Goal: Task Accomplishment & Management: Use online tool/utility

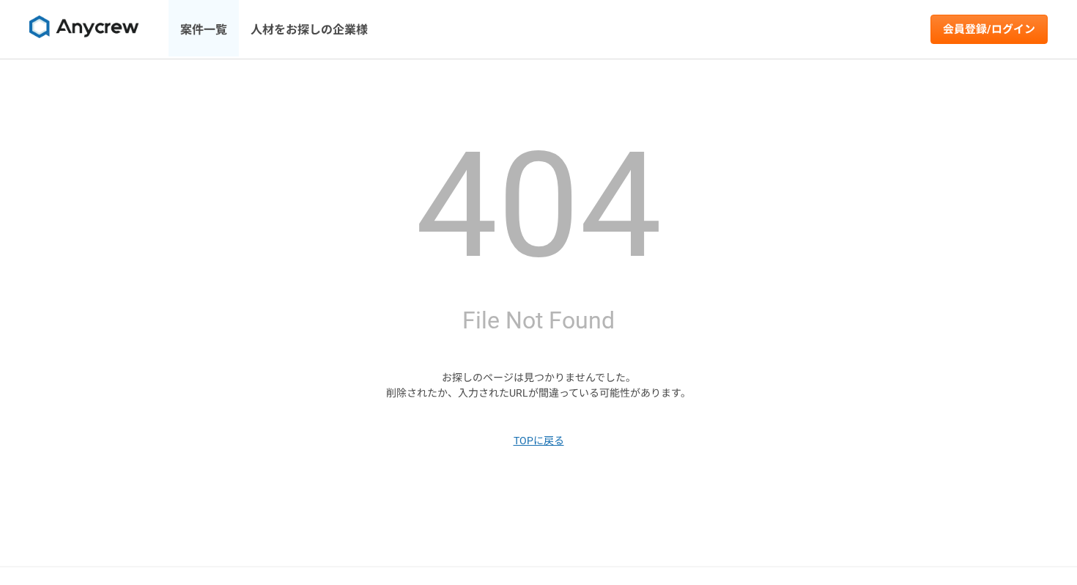
click at [209, 29] on link "案件一覧" at bounding box center [203, 29] width 70 height 59
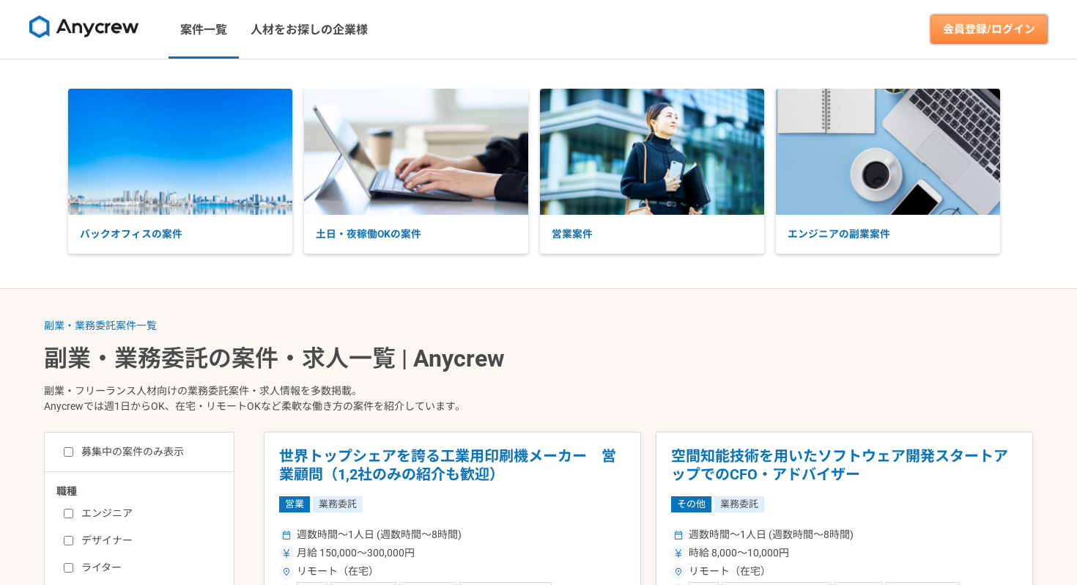
click at [978, 43] on link "会員登録/ログイン" at bounding box center [988, 29] width 117 height 29
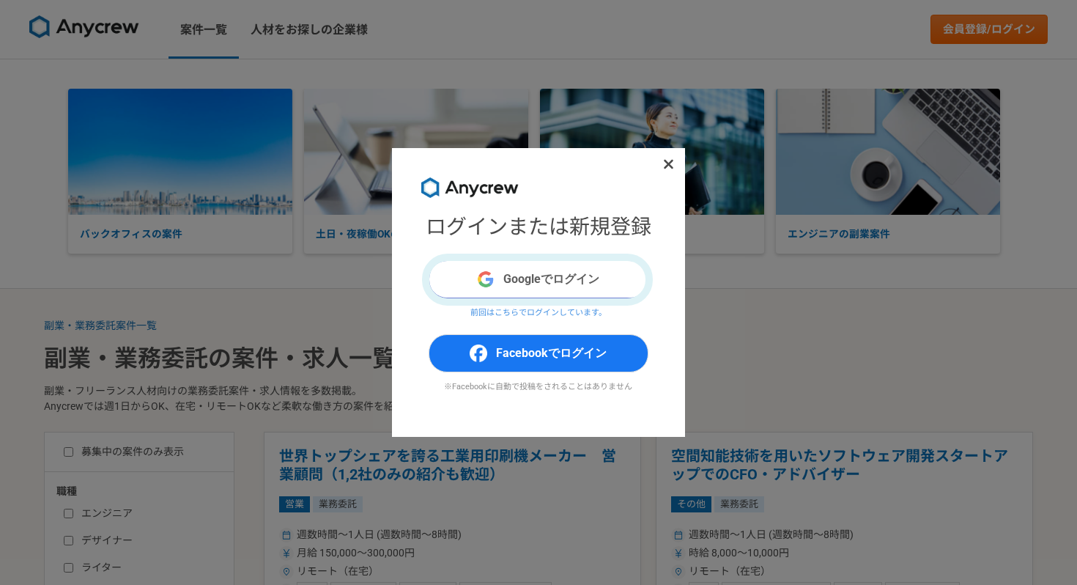
click at [571, 283] on button "Googleでログイン" at bounding box center [539, 279] width 220 height 38
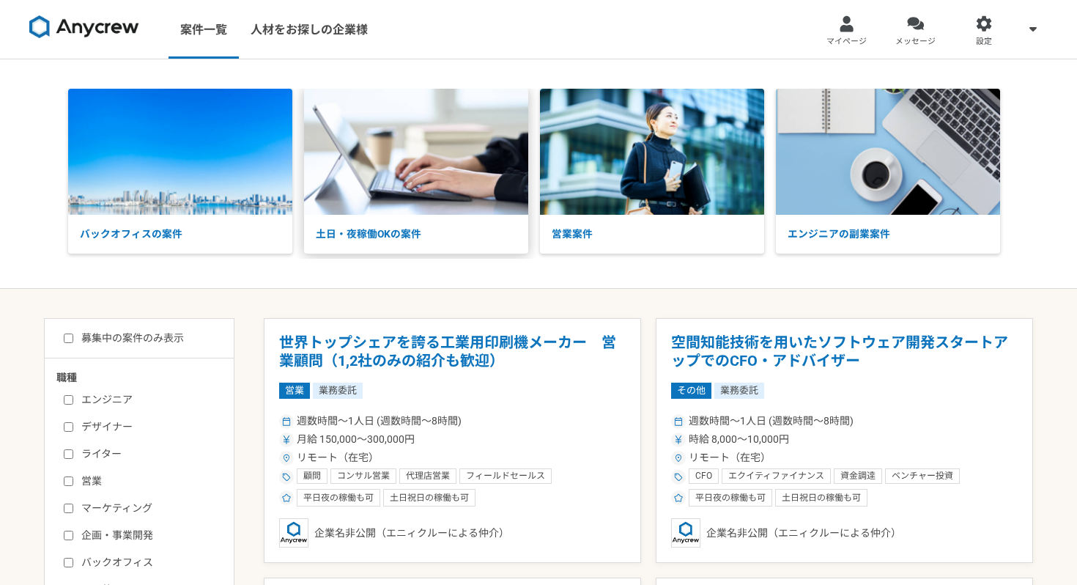
click at [441, 220] on p "土日・夜稼働OKの案件" at bounding box center [416, 234] width 224 height 39
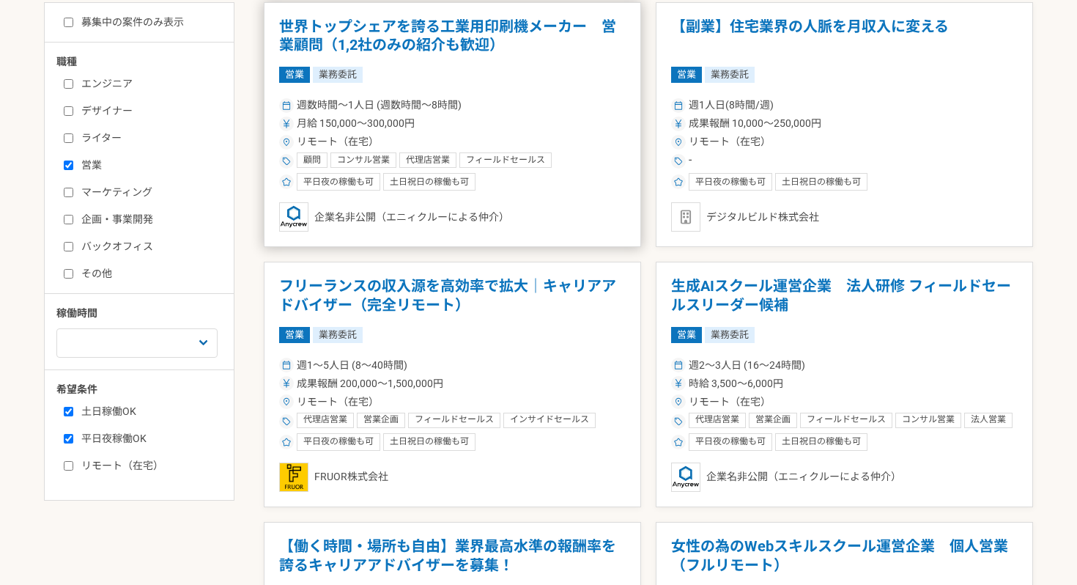
scroll to position [153, 0]
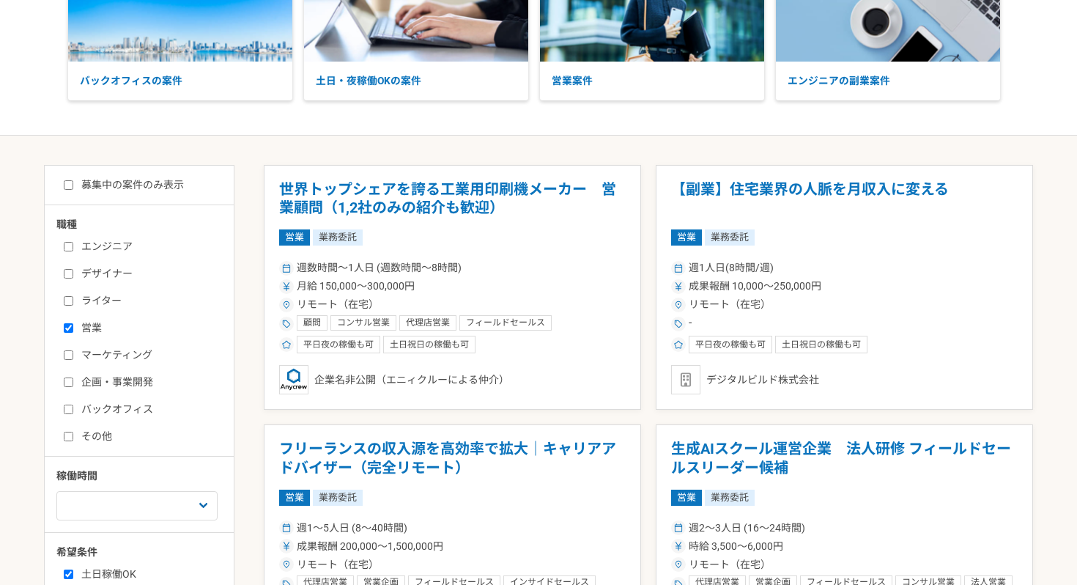
click at [69, 330] on input "営業" at bounding box center [69, 328] width 10 height 10
checkbox input "false"
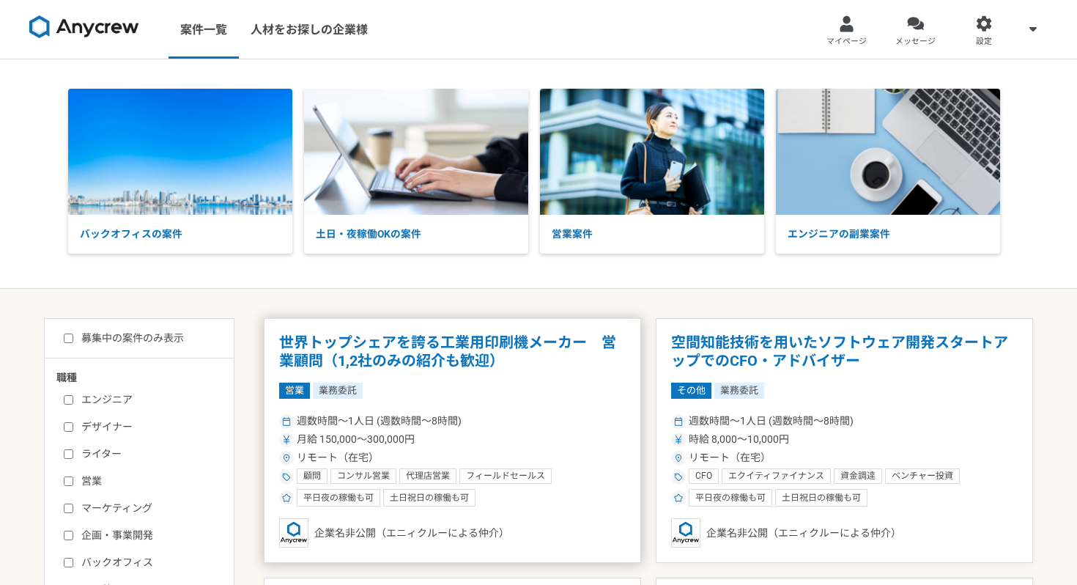
scroll to position [302, 0]
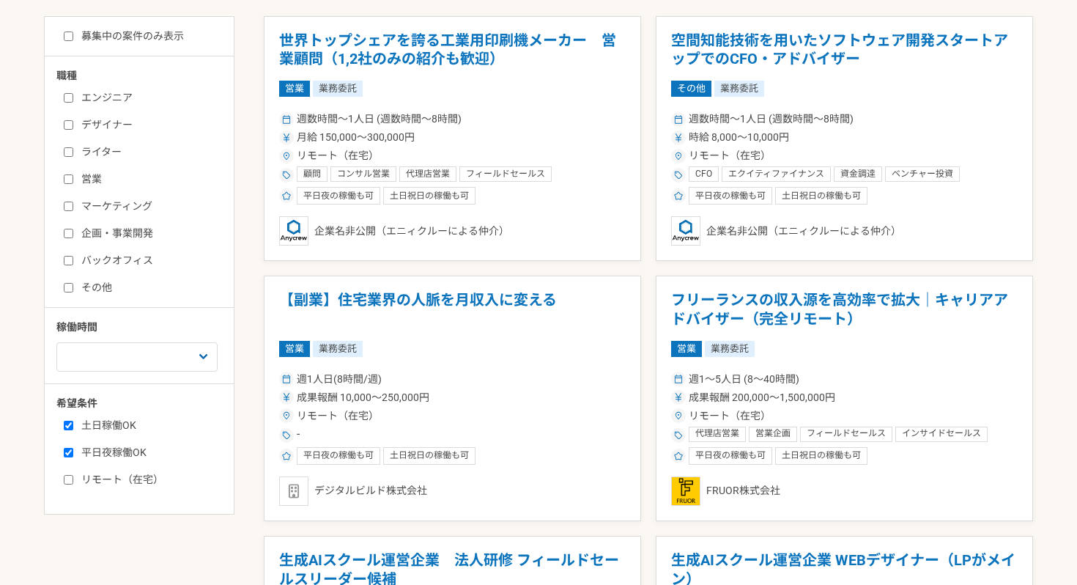
click at [62, 419] on div "土日稼働OK 平日夜稼働OK リモート（在宅）" at bounding box center [144, 450] width 176 height 74
click at [66, 429] on input "土日稼働OK" at bounding box center [69, 425] width 10 height 10
checkbox input "false"
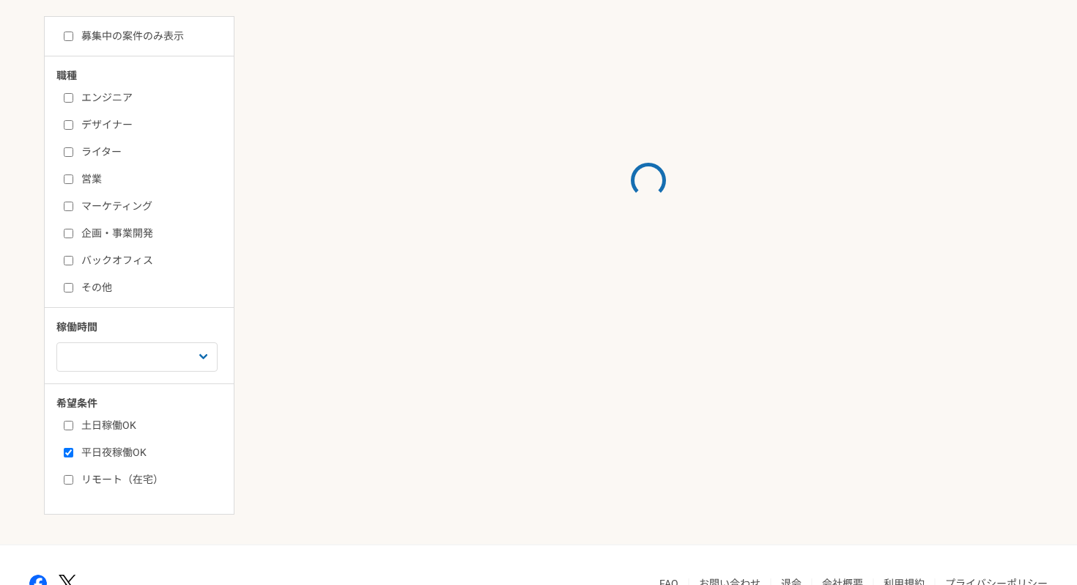
click at [66, 451] on input "平日夜稼働OK" at bounding box center [69, 453] width 10 height 10
checkbox input "false"
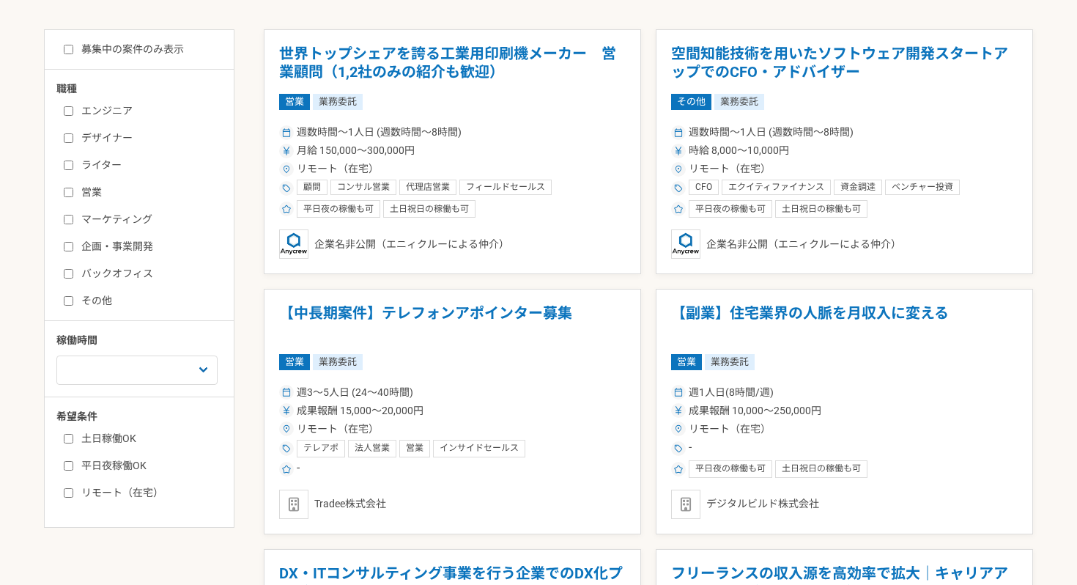
scroll to position [334, 0]
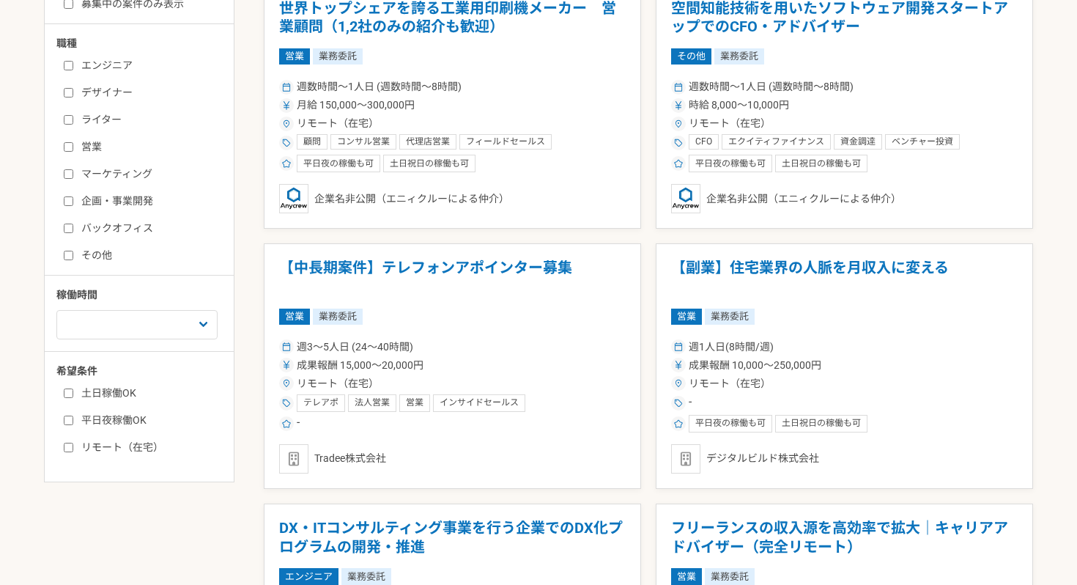
click at [68, 454] on label "リモート（在宅）" at bounding box center [148, 447] width 168 height 15
click at [68, 452] on input "リモート（在宅）" at bounding box center [69, 447] width 10 height 10
checkbox input "true"
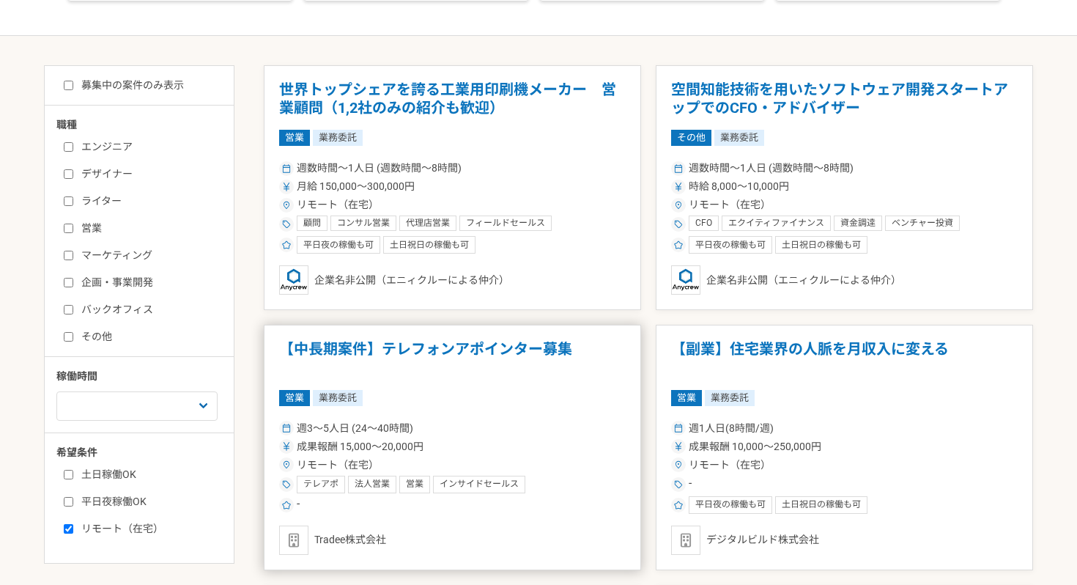
scroll to position [218, 0]
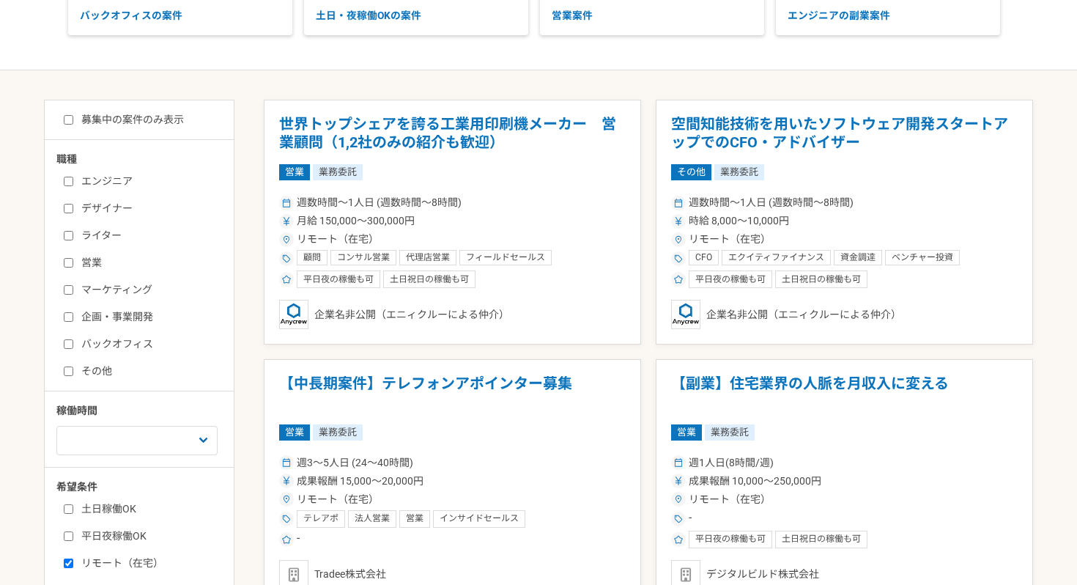
click at [103, 114] on label "募集中の案件のみ表示" at bounding box center [124, 119] width 120 height 15
click at [73, 115] on input "募集中の案件のみ表示" at bounding box center [69, 120] width 10 height 10
checkbox input "true"
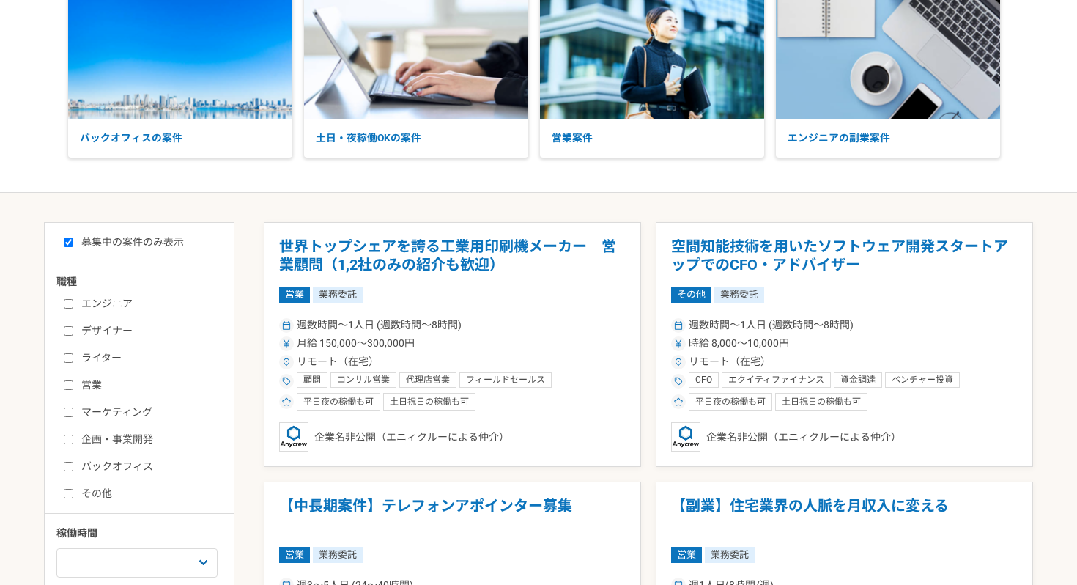
scroll to position [146, 0]
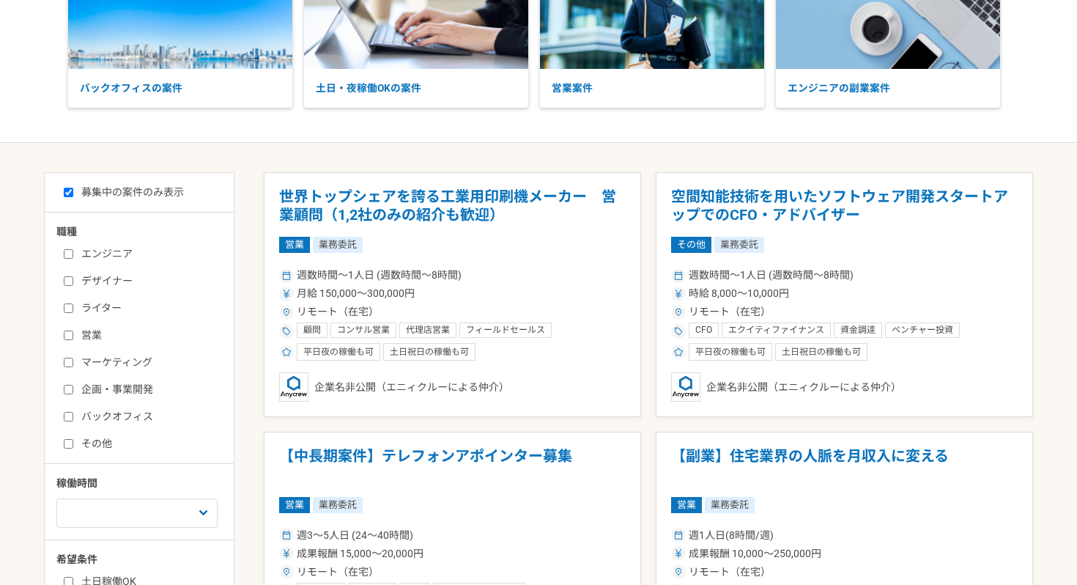
click at [100, 258] on label "エンジニア" at bounding box center [148, 253] width 168 height 15
click at [73, 258] on input "エンジニア" at bounding box center [69, 254] width 10 height 10
checkbox input "true"
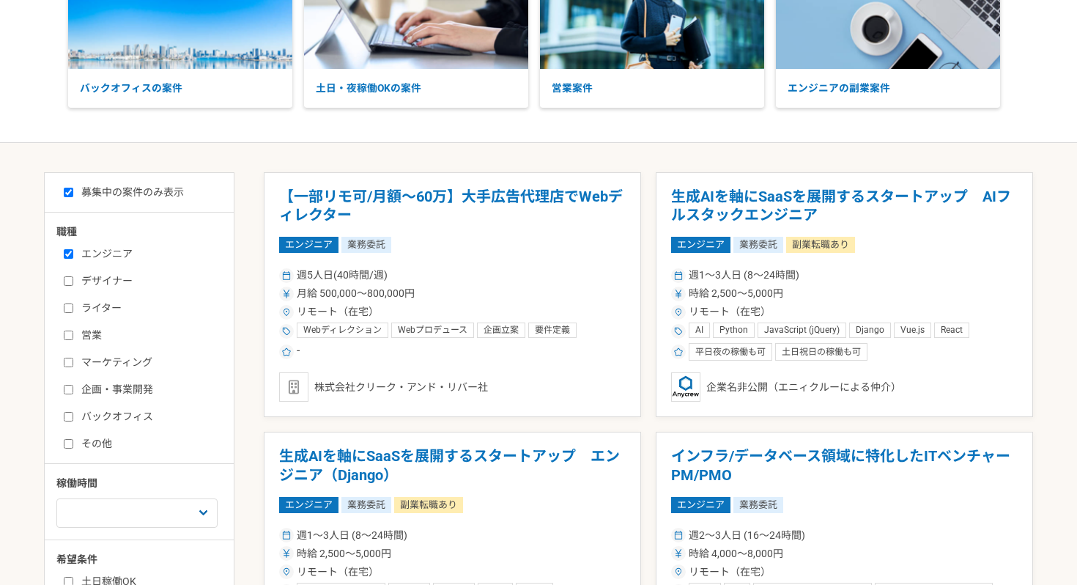
click at [89, 448] on label "その他" at bounding box center [148, 443] width 168 height 15
click at [73, 448] on input "その他" at bounding box center [69, 444] width 10 height 10
checkbox input "true"
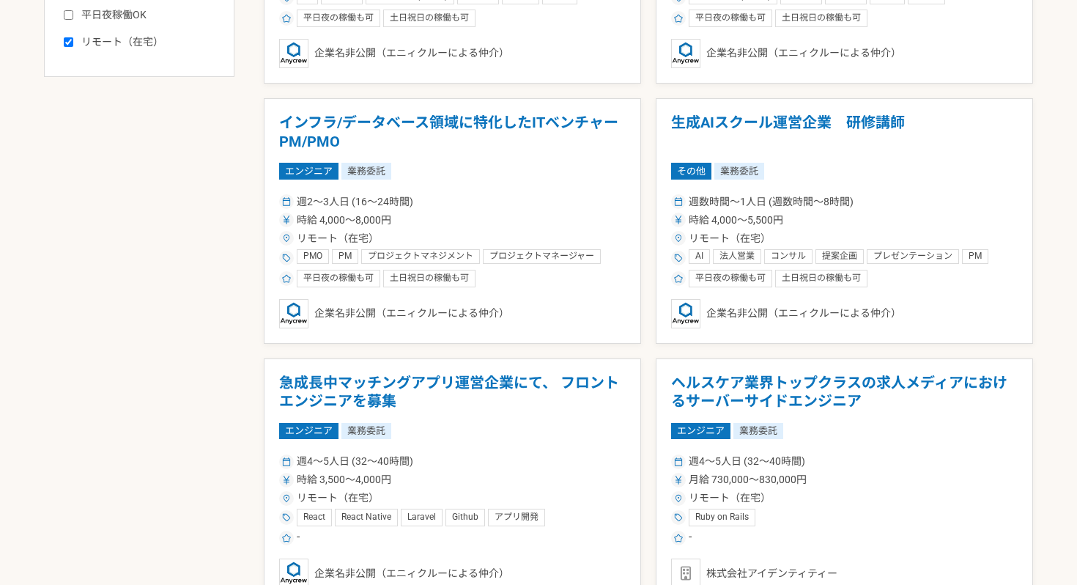
scroll to position [749, 0]
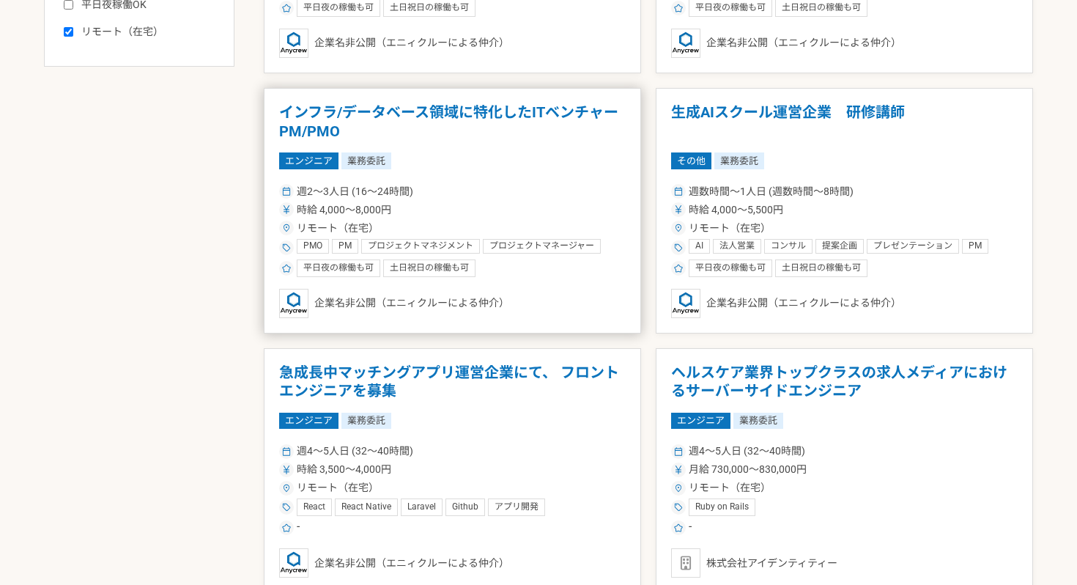
click at [507, 212] on div "時給 4,000〜8,000円" at bounding box center [452, 209] width 347 height 15
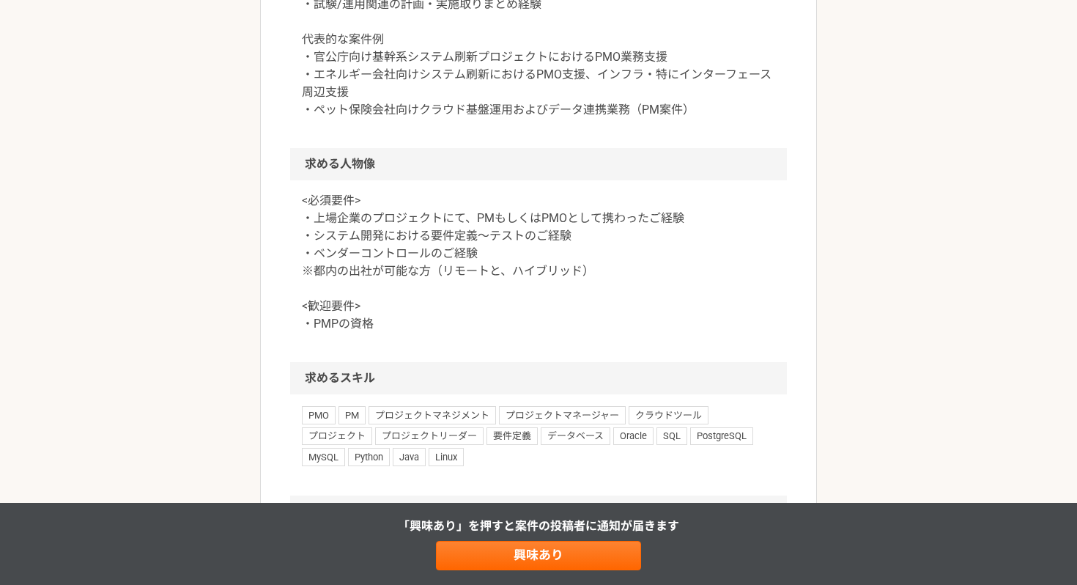
scroll to position [1068, 0]
